Goal: Task Accomplishment & Management: Use online tool/utility

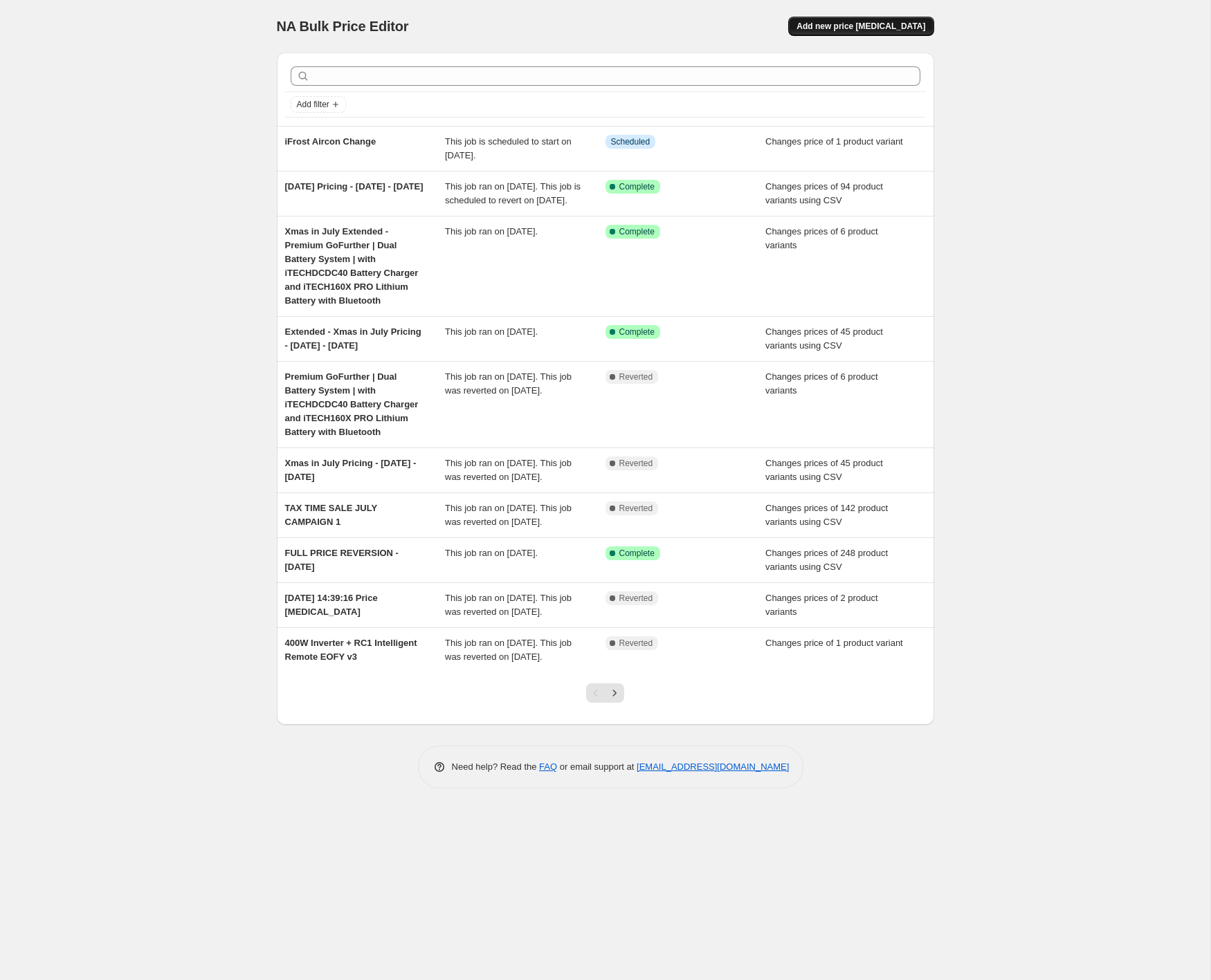
click at [870, 31] on button "Add new price change job" at bounding box center [861, 27] width 145 height 20
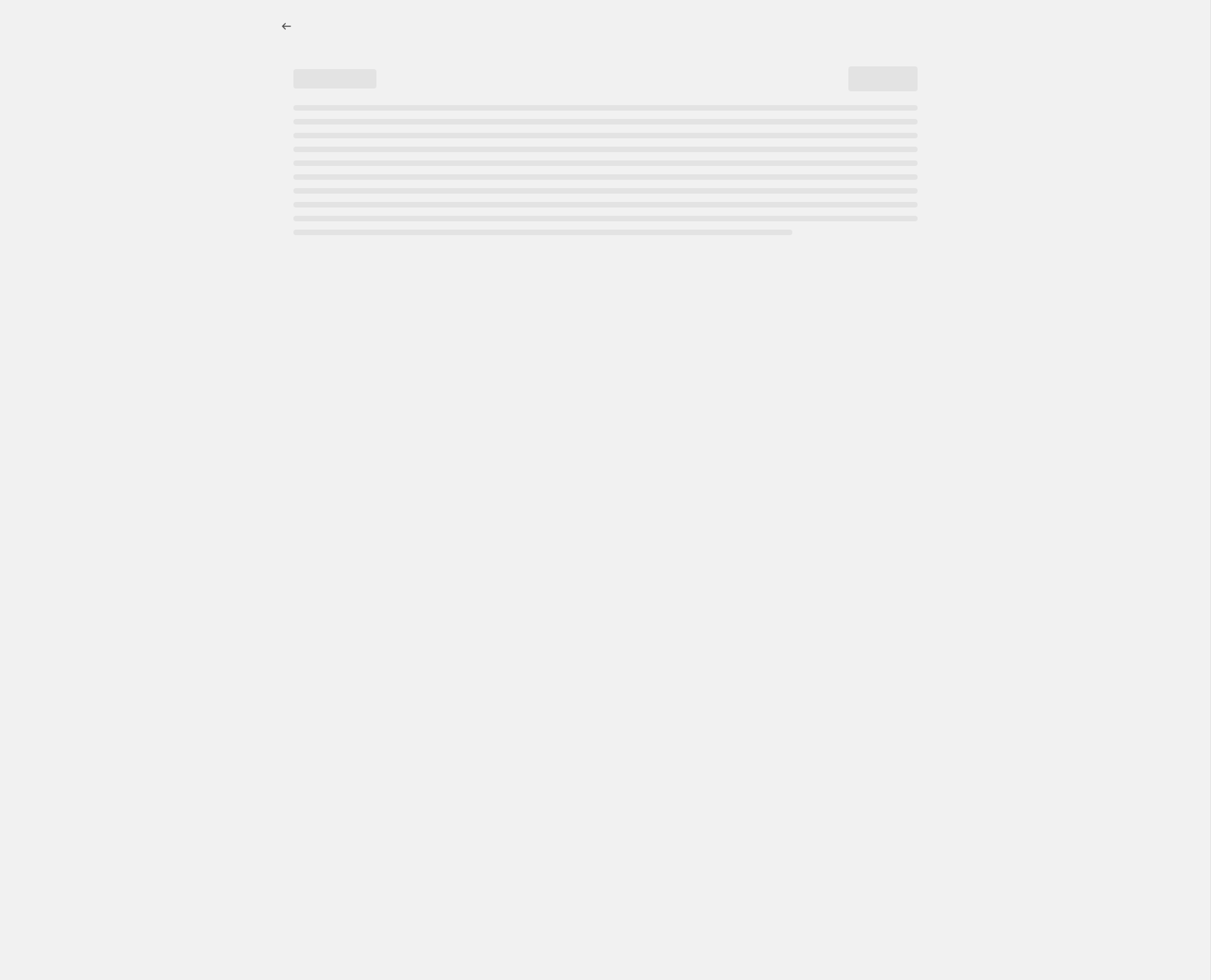
select select "percentage"
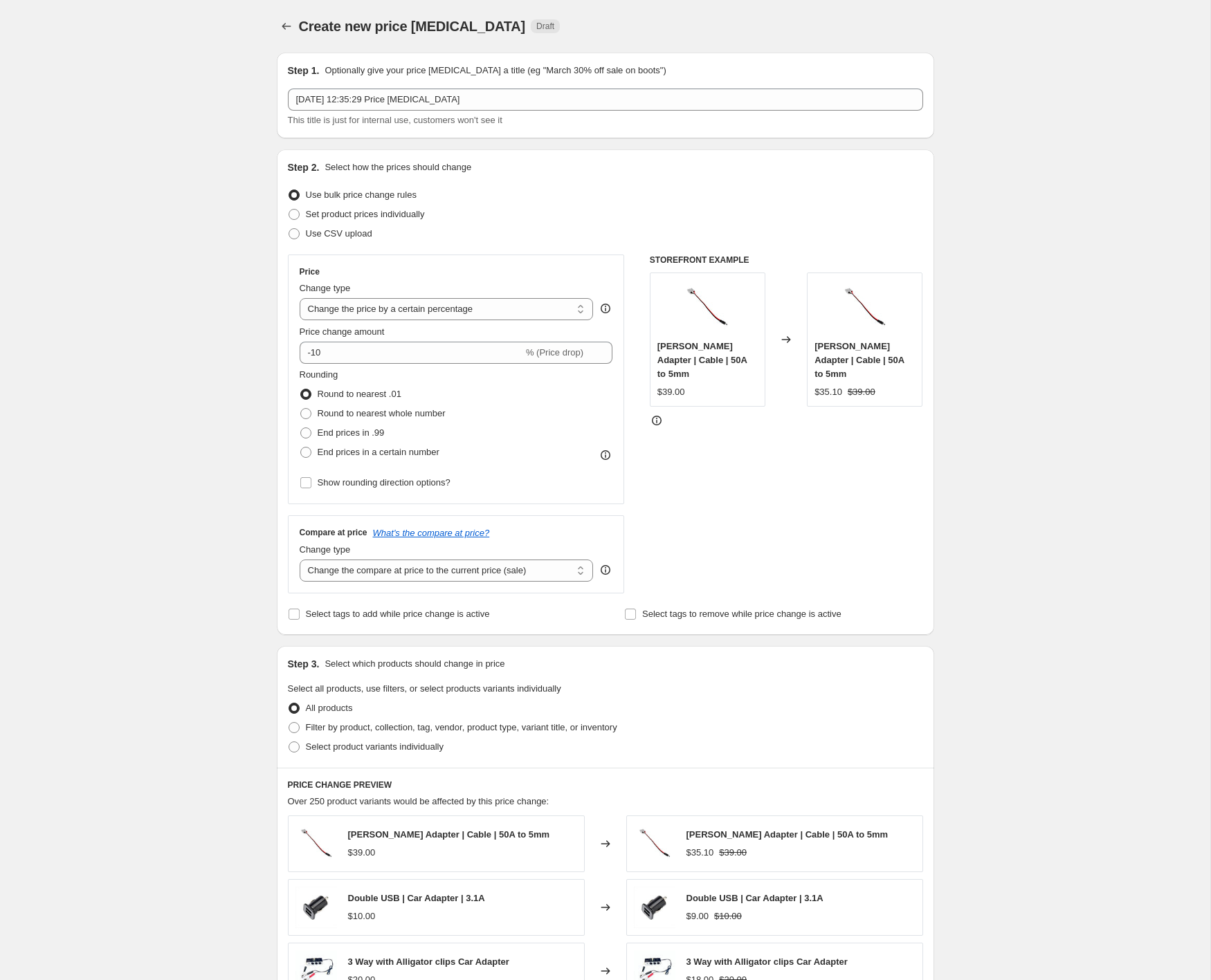
click at [385, 243] on div "Use CSV upload" at bounding box center [606, 234] width 635 height 20
click at [370, 236] on span "Use CSV upload" at bounding box center [339, 234] width 66 height 11
click at [289, 229] on input "Use CSV upload" at bounding box center [289, 229] width 1 height 1
radio input "true"
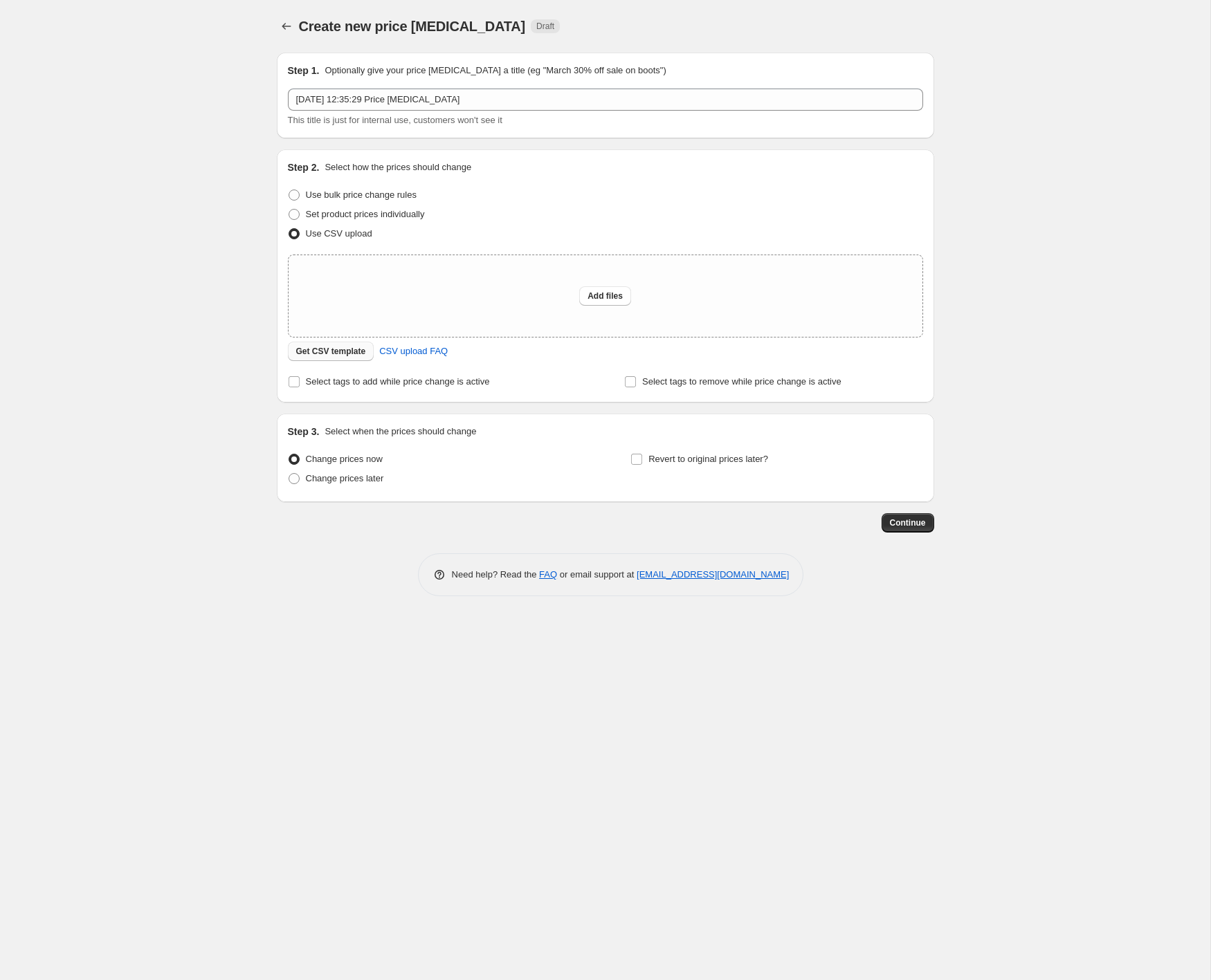
click at [342, 350] on span "Get CSV template" at bounding box center [331, 351] width 70 height 11
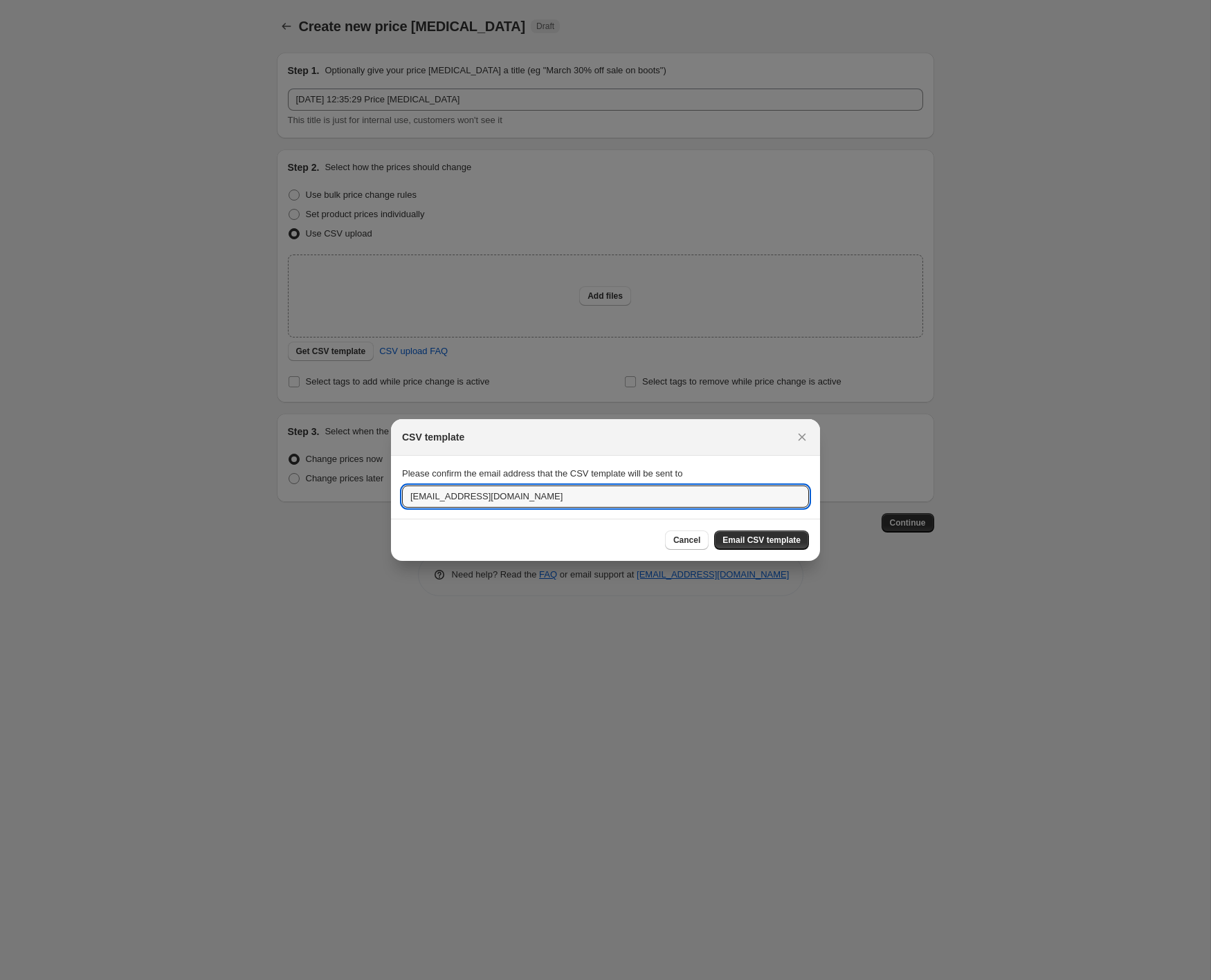
drag, startPoint x: 450, startPoint y: 499, endPoint x: 209, endPoint y: 492, distance: 241.1
click at [210, 979] on div "CSV template Please confirm the email address that the CSV template will be sen…" at bounding box center [606, 980] width 1211 height 0
type input "julian@itechworld.com.au"
click at [744, 542] on span "Email CSV template" at bounding box center [761, 540] width 78 height 11
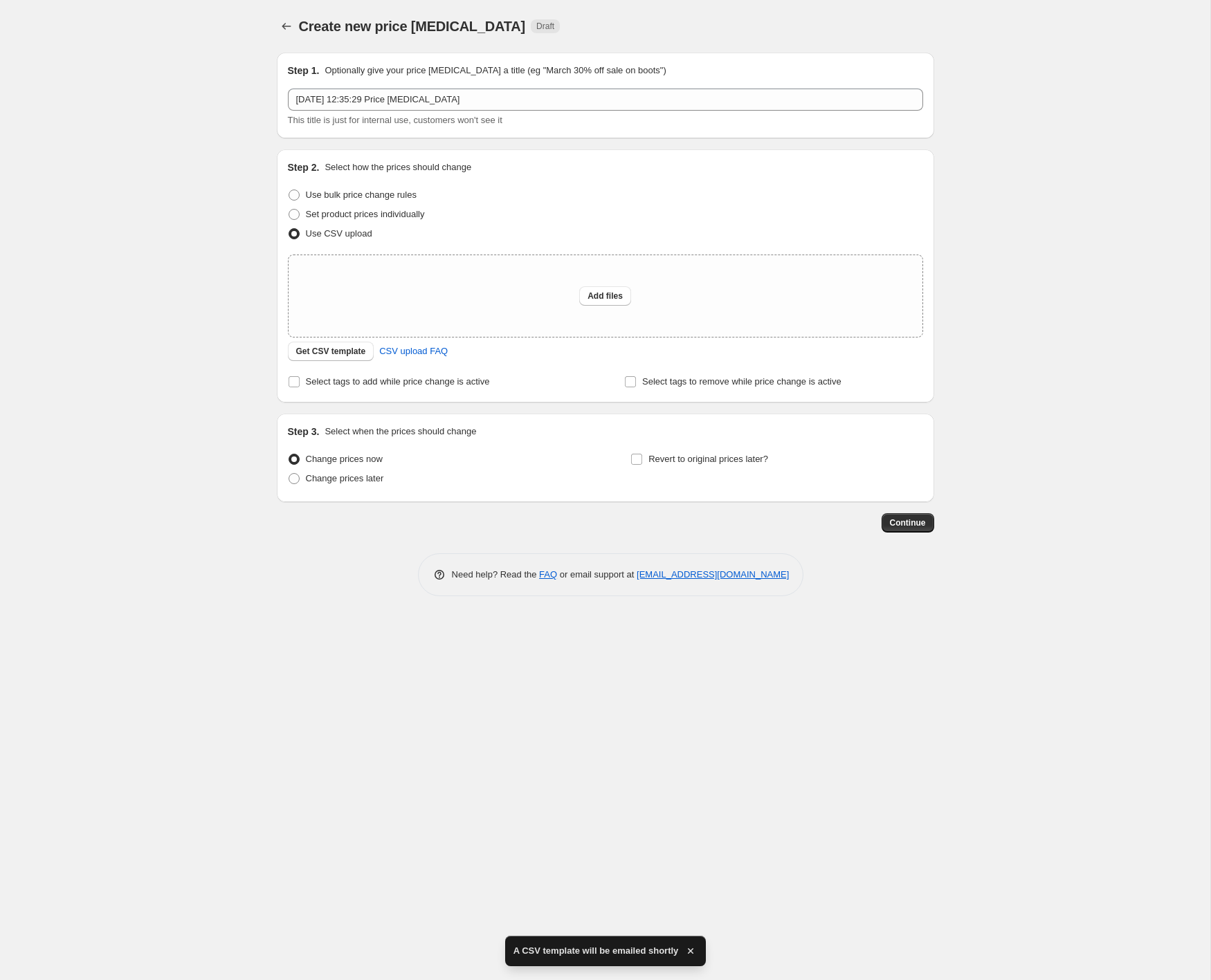
drag, startPoint x: 249, startPoint y: 860, endPoint x: 161, endPoint y: 882, distance: 90.7
click at [216, 863] on div "Create new price change job. This page is ready Create new price change job Dra…" at bounding box center [605, 490] width 1210 height 980
